Goal: Feedback & Contribution: Submit feedback/report problem

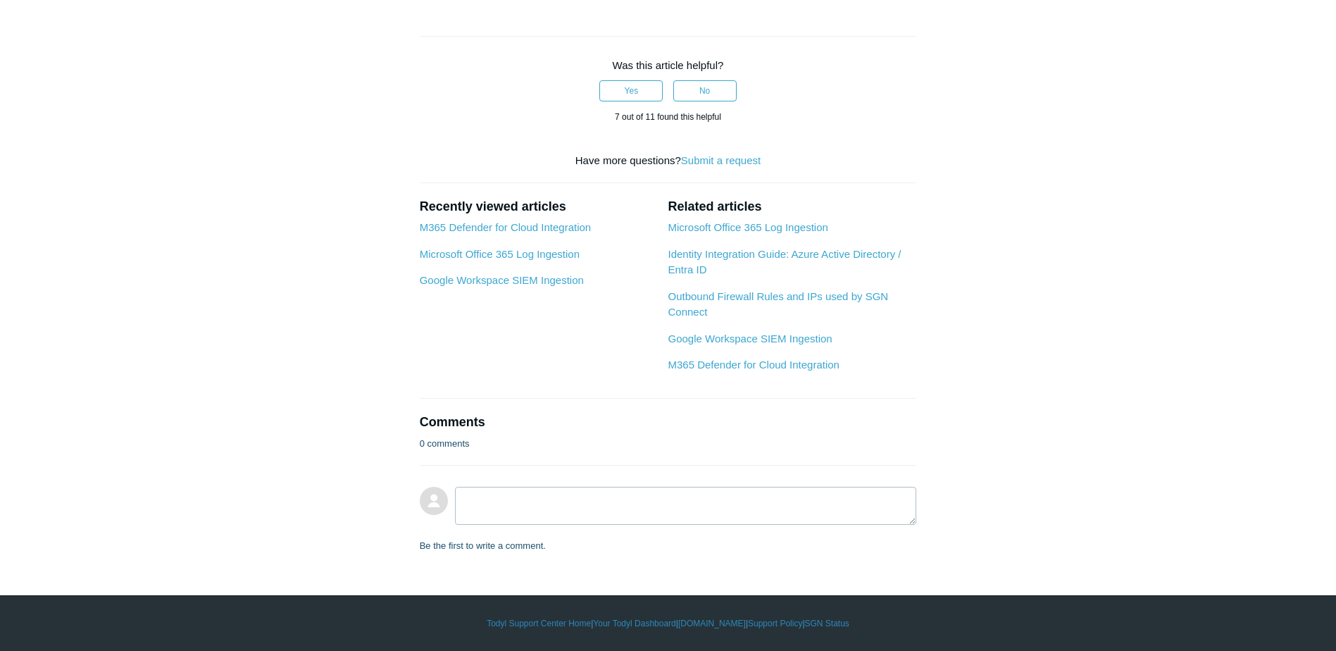
scroll to position [1902, 0]
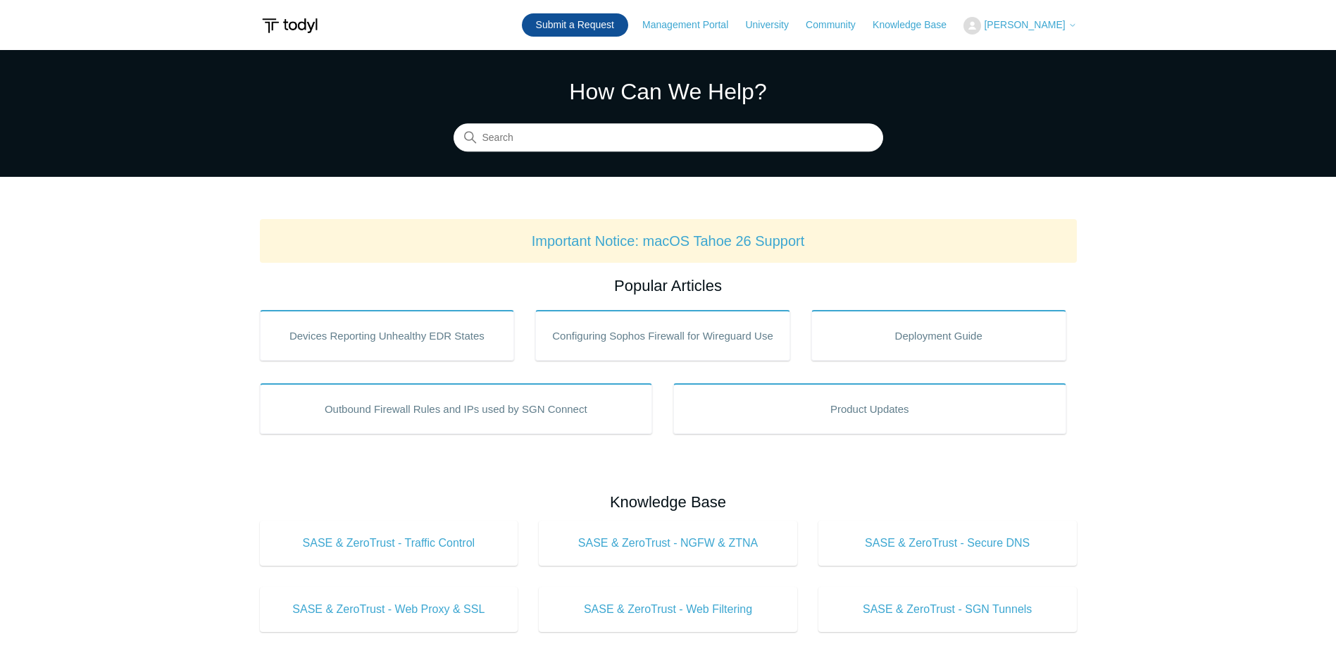
click at [607, 25] on link "Submit a Request" at bounding box center [575, 24] width 106 height 23
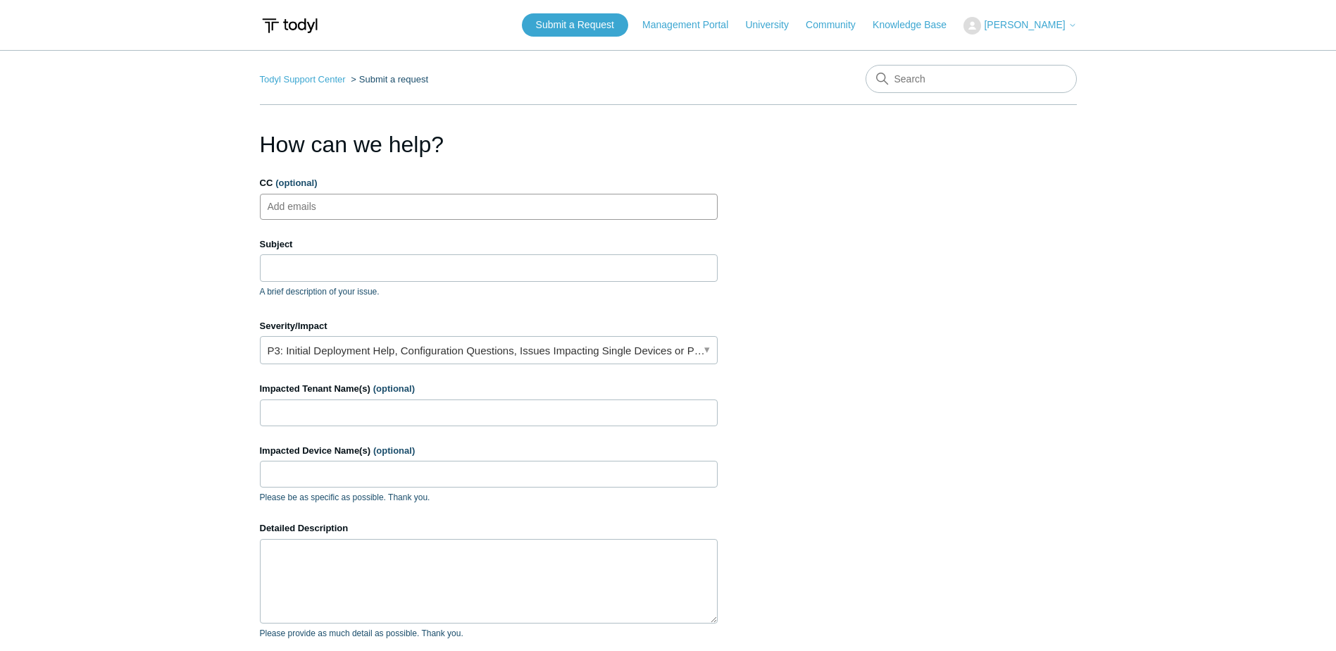
click at [342, 207] on input "CC (optional)" at bounding box center [304, 206] width 84 height 21
type input "mitch"
drag, startPoint x: 330, startPoint y: 206, endPoint x: 211, endPoint y: 197, distance: 119.4
click at [211, 197] on main "Todyl Support Center Submit a request How can we help? CC (optional) mitch Subj…" at bounding box center [668, 413] width 1336 height 726
click at [347, 205] on span "close" at bounding box center [349, 207] width 5 height 16
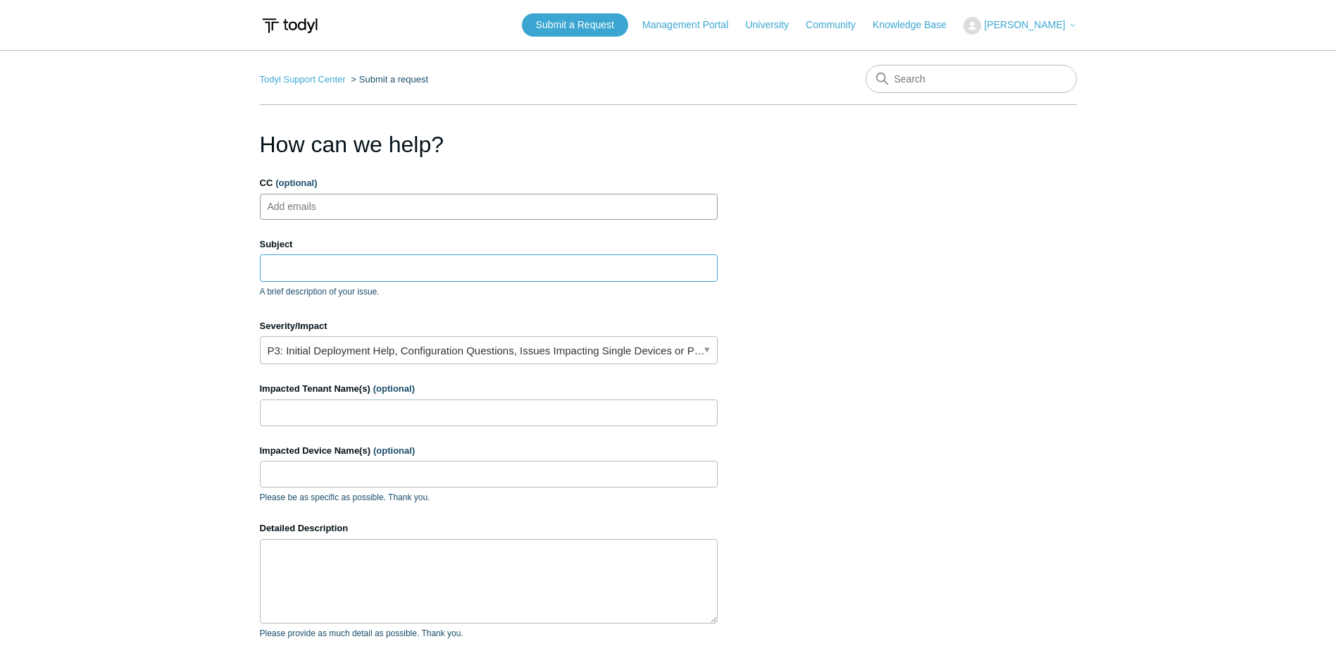
click at [433, 272] on input "Subject" at bounding box center [489, 267] width 458 height 27
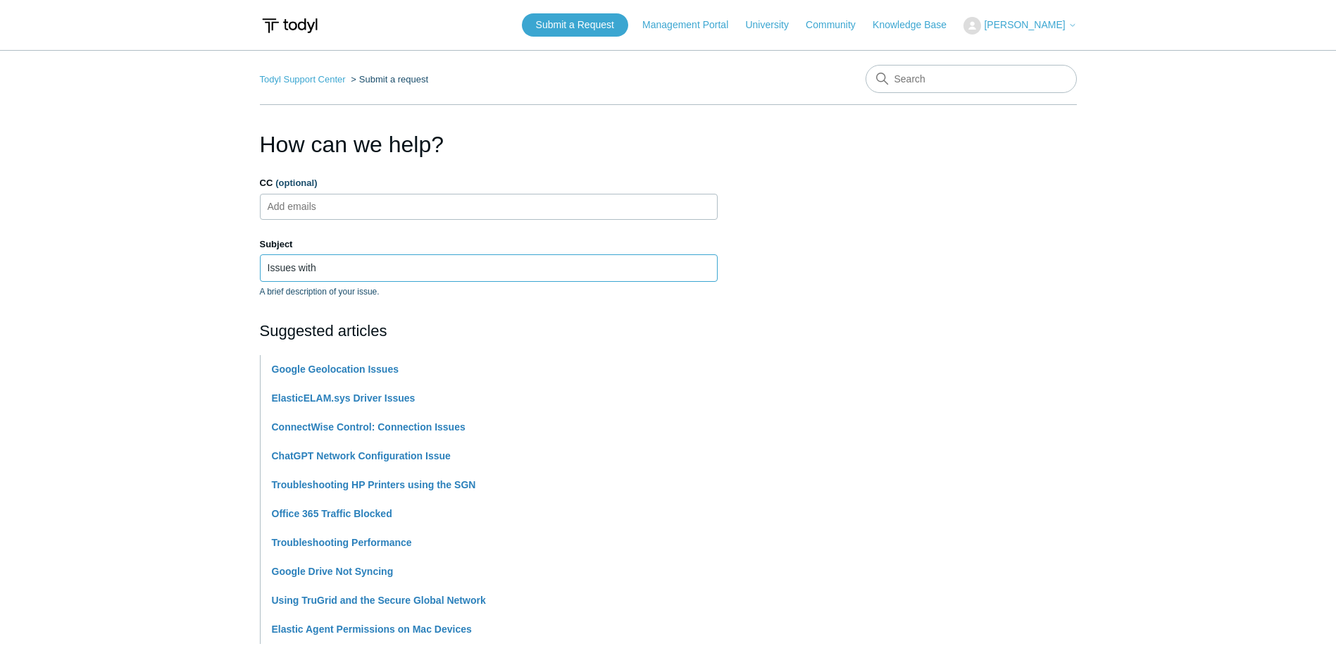
click at [457, 275] on input "Issues with" at bounding box center [489, 267] width 458 height 27
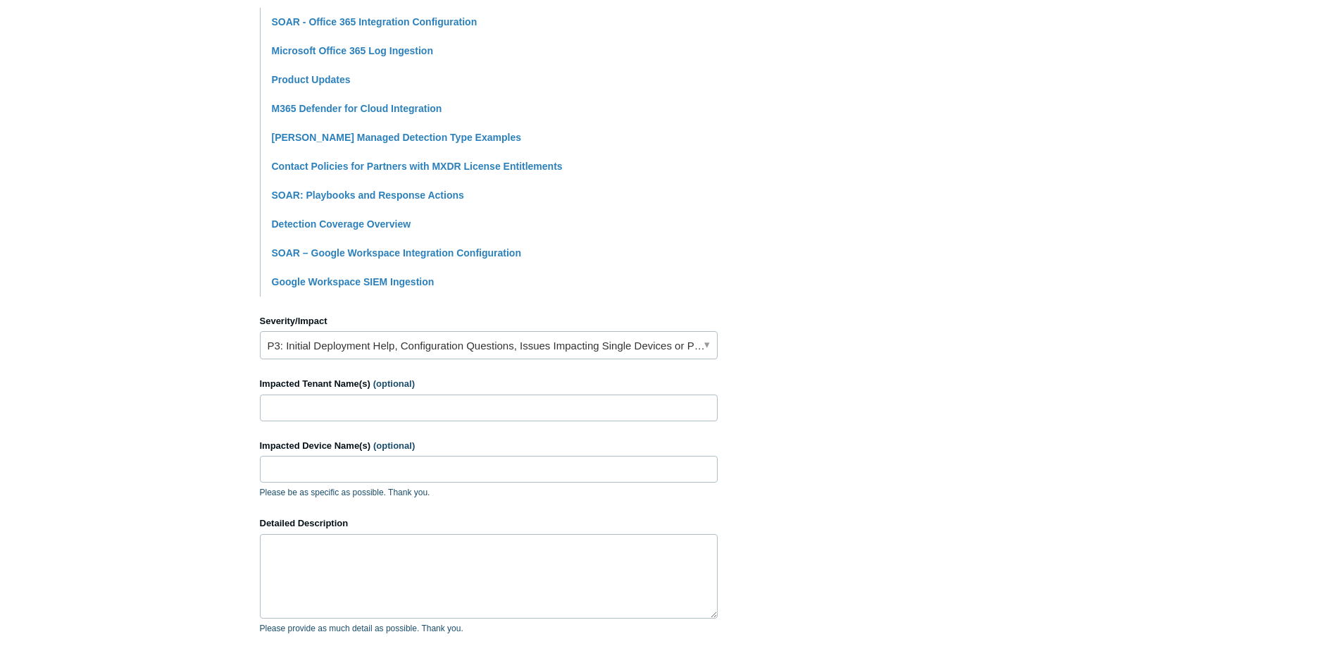
scroll to position [352, 0]
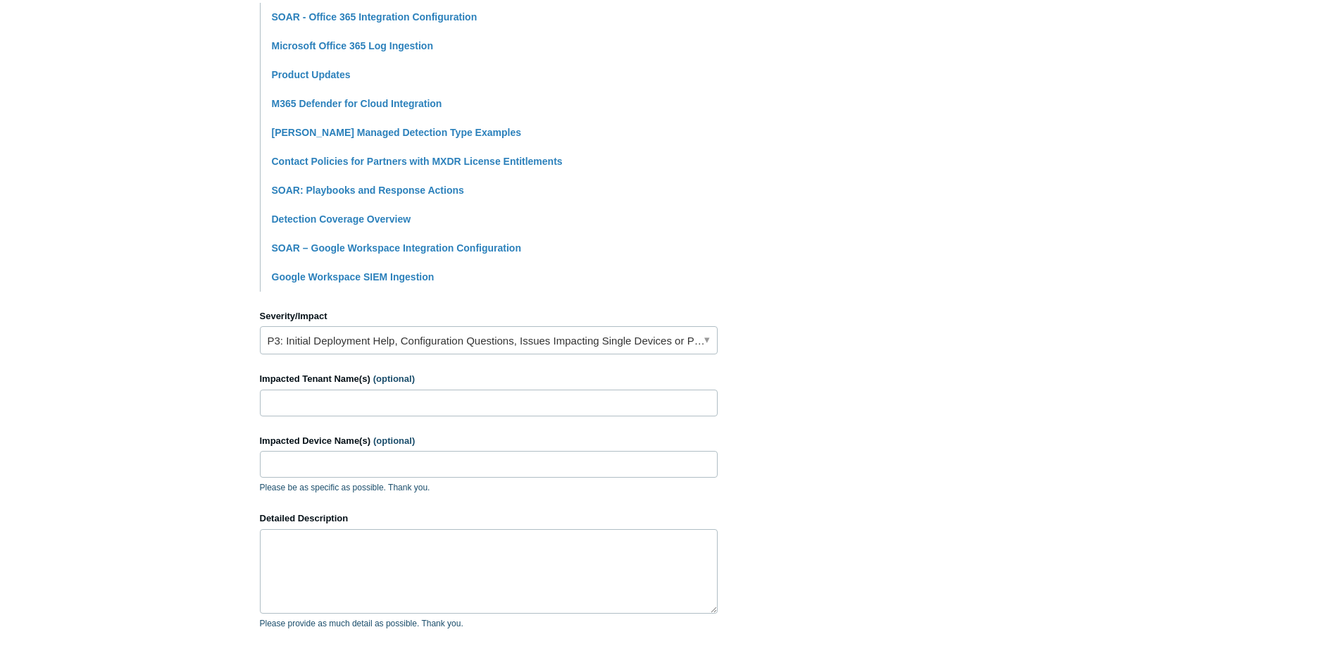
type input "Issues with SOAR Integration - Office 365 Cloud to Cloud - GCC High customers"
click at [455, 406] on input "Impacted Tenant Name(s) (optional)" at bounding box center [489, 403] width 458 height 27
click at [910, 436] on section "How can we help? CC (optional) Add emails Subject Issues with SOAR Integration …" at bounding box center [668, 270] width 817 height 991
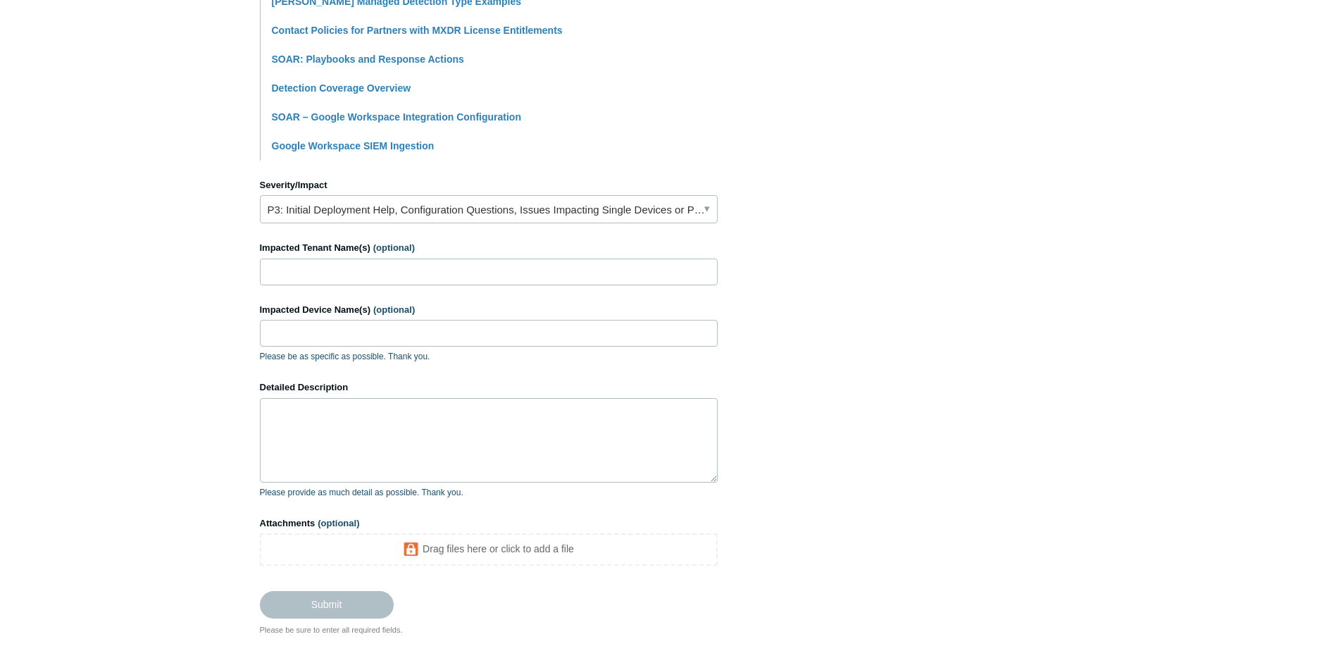
scroll to position [493, 0]
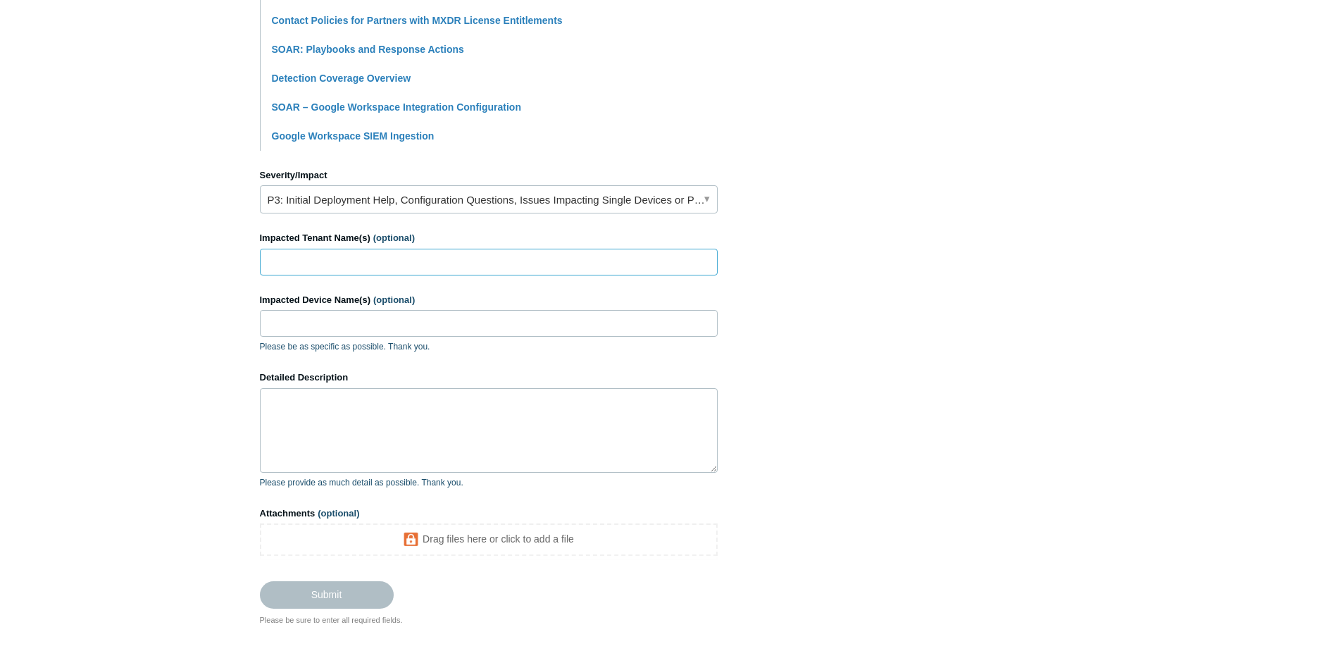
click at [468, 259] on input "Impacted Tenant Name(s) (optional)" at bounding box center [489, 262] width 458 height 27
type input "Neros Technologies GCCH, Katalyst Space, T4 Engineering, SoloPulse"
click at [450, 400] on textarea "Detailed Description" at bounding box center [489, 430] width 458 height 85
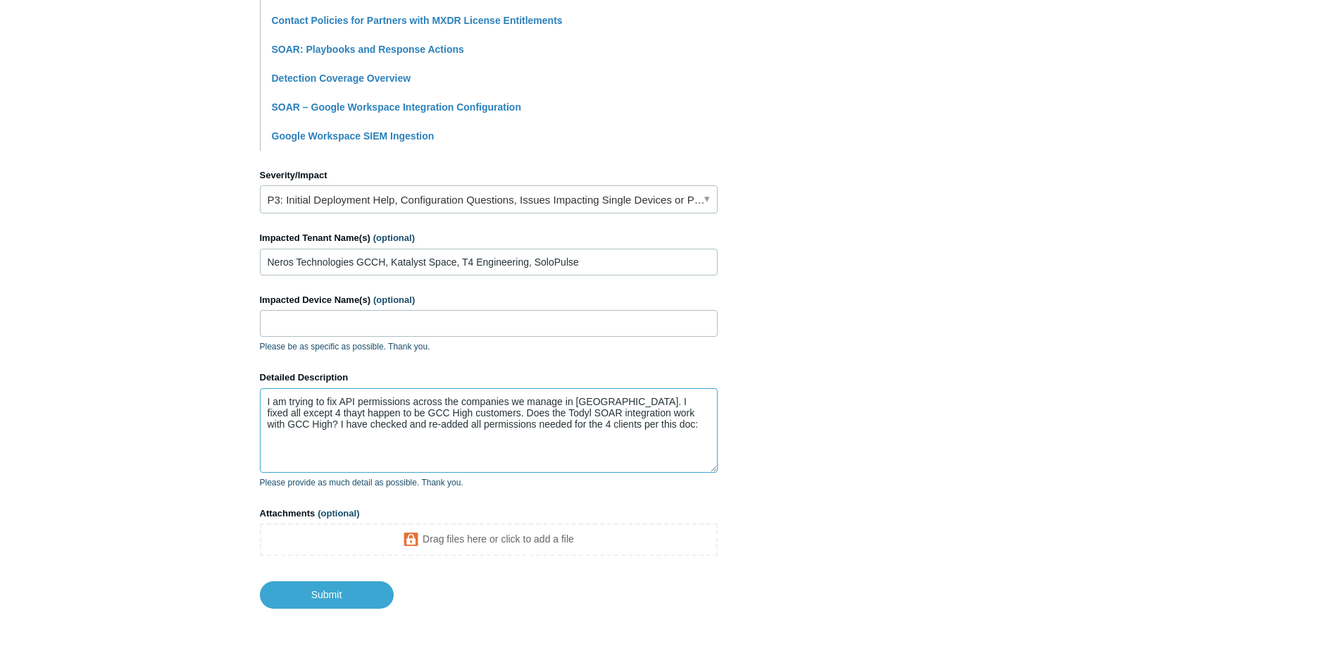
click at [351, 453] on textarea "I am trying to fix API permissions across the companies we manage in Todyl. I f…" at bounding box center [489, 430] width 458 height 85
paste textarea "https://support.todyl.com/hc/en-us/articles/28485733513235-SOAR-Office-365-Inte…"
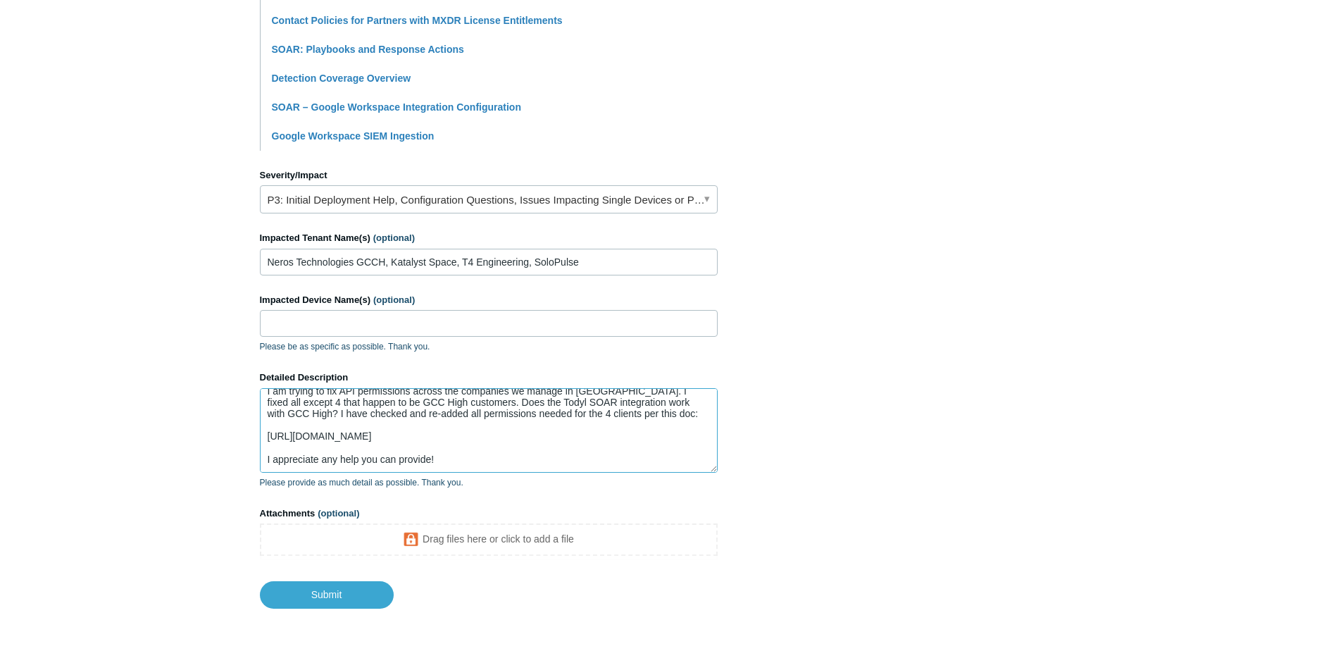
scroll to position [22, 0]
click at [375, 434] on textarea "I am trying to fix API permissions across the companies we manage in Todyl. I f…" at bounding box center [489, 430] width 458 height 85
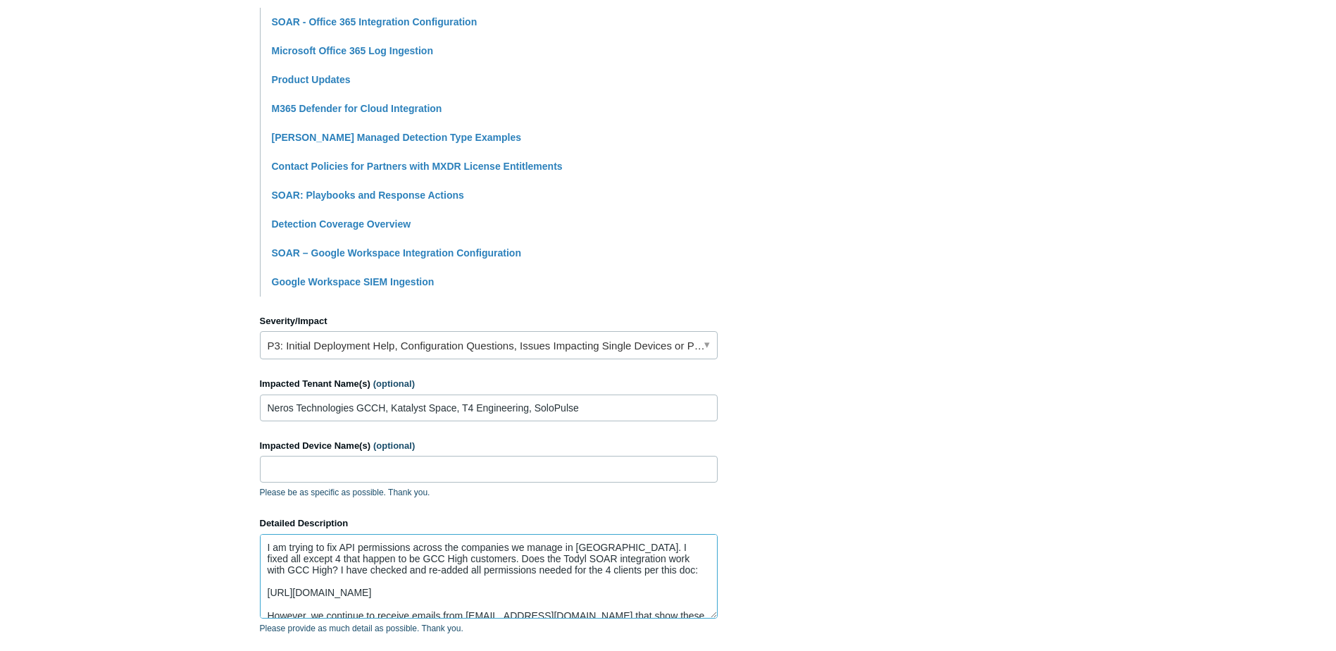
scroll to position [549, 0]
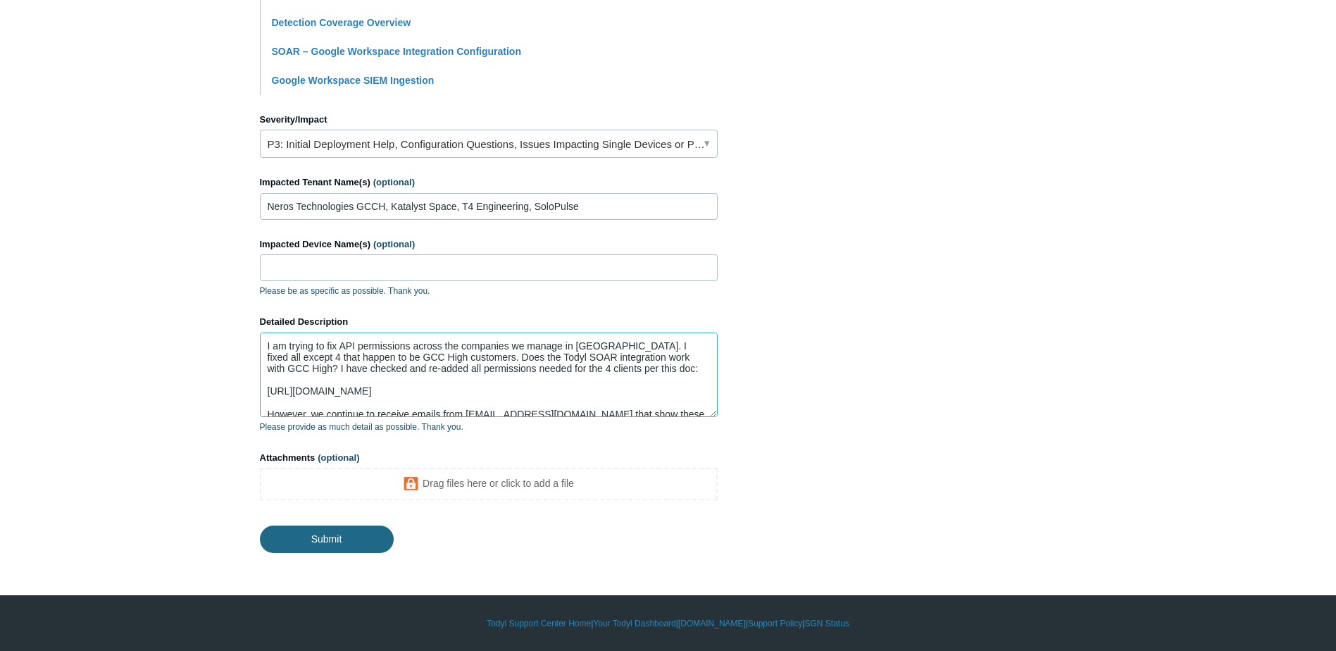
type textarea "I am trying to fix API permissions across the companies we manage in Todyl. I f…"
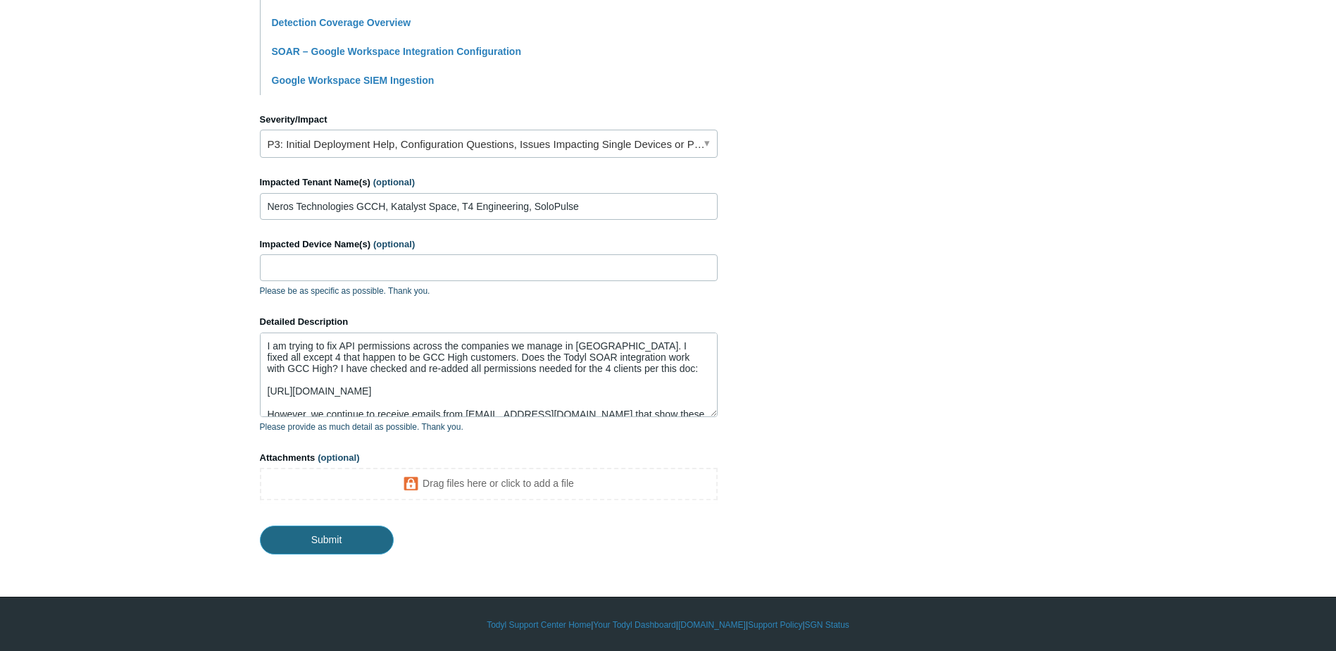
click at [344, 547] on input "Submit" at bounding box center [327, 539] width 134 height 28
